Goal: Navigation & Orientation: Go to known website

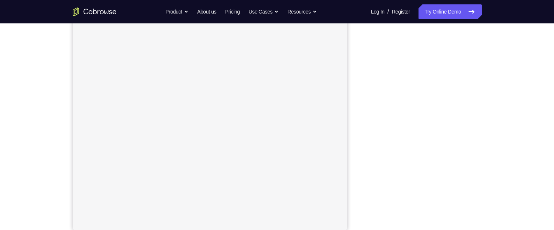
scroll to position [89, 0]
click at [502, 150] on div "Your Support Agent Your Customer Web iOS Android Next Steps We’d be happy to gi…" at bounding box center [276, 174] width 467 height 481
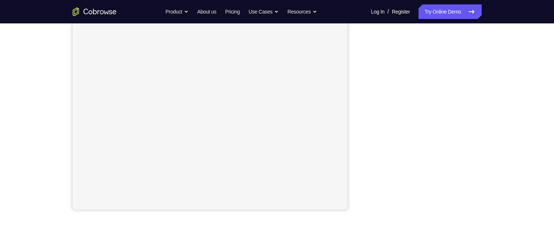
scroll to position [122, 0]
click at [508, 145] on div "Your Support Agent Your Customer Web iOS Android Next Steps We’d be happy to gi…" at bounding box center [276, 142] width 467 height 481
click at [511, 150] on div "Your Support Agent Your Customer Web iOS Android Next Steps We’d be happy to gi…" at bounding box center [277, 142] width 554 height 481
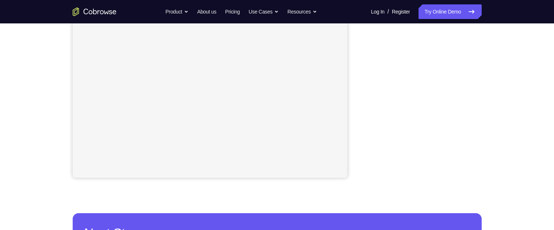
scroll to position [163, 0]
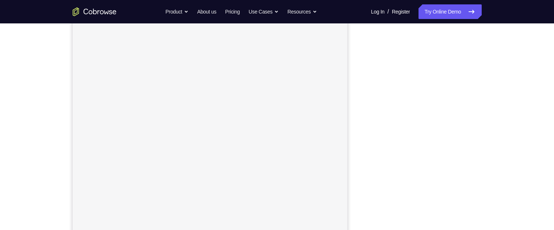
scroll to position [80, 0]
click at [504, 134] on div "Your Support Agent Your Customer Web iOS Android Next Steps We’d be happy to gi…" at bounding box center [276, 183] width 467 height 481
